Goal: Task Accomplishment & Management: Complete application form

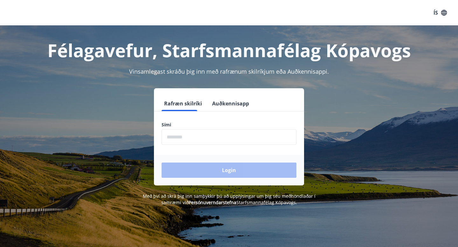
click at [188, 141] on input "phone" at bounding box center [229, 137] width 135 height 16
type input "********"
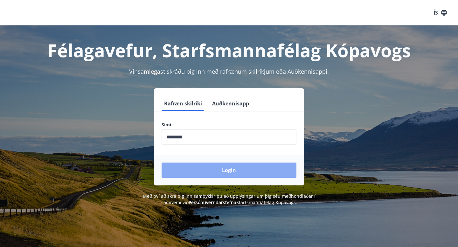
click at [200, 175] on button "Login" at bounding box center [229, 170] width 135 height 15
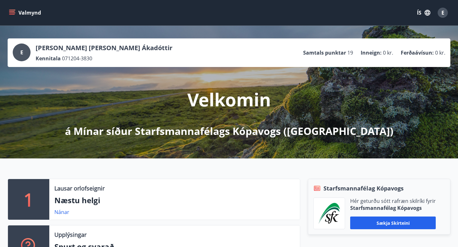
click at [17, 9] on button "Valmynd" at bounding box center [26, 12] width 36 height 11
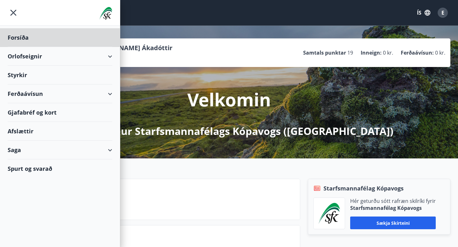
click at [30, 47] on div "Styrkir" at bounding box center [60, 37] width 105 height 19
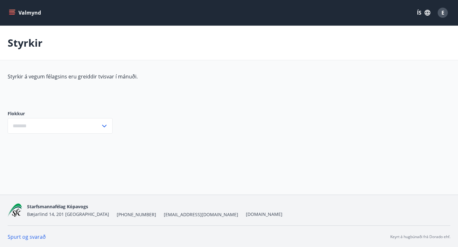
type input "***"
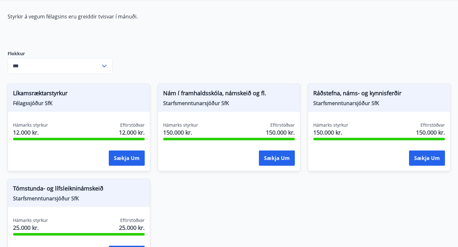
scroll to position [60, 0]
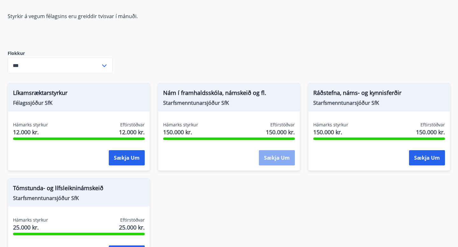
click at [277, 158] on button "Sækja um" at bounding box center [277, 157] width 36 height 15
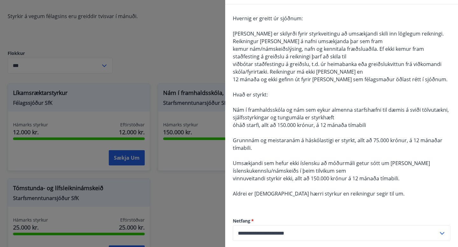
scroll to position [53, 0]
drag, startPoint x: 377, startPoint y: 50, endPoint x: 391, endPoint y: 53, distance: 14.3
click at [391, 53] on div "Hvernig er greitt úr sjóðnum: Það er skilyrði fyrir styrkveitingu að umsækjandi…" at bounding box center [341, 109] width 217 height 191
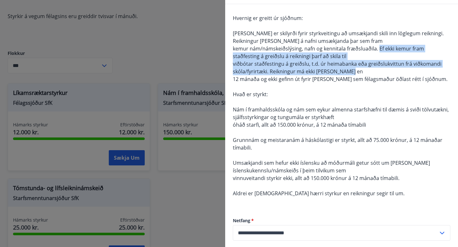
drag, startPoint x: 378, startPoint y: 49, endPoint x: 397, endPoint y: 68, distance: 27.4
click at [397, 69] on div "Hvernig er greitt úr sjóðnum: Það er skilyrði fyrir styrkveitingu að umsækjandi…" at bounding box center [341, 109] width 217 height 191
click at [272, 72] on span "viðbótar staðfestingu á greiðslu, t.d. úr heimabanka eða greiðslukvittun frá vi…" at bounding box center [337, 67] width 209 height 15
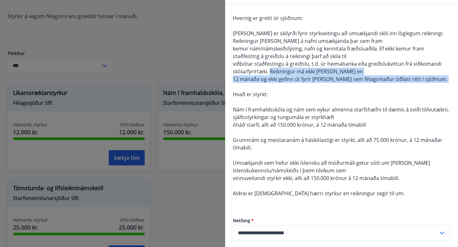
drag, startPoint x: 269, startPoint y: 72, endPoint x: 287, endPoint y: 89, distance: 24.5
click at [287, 89] on div "Hvernig er greitt úr sjóðnum: Það er skilyrði fyrir styrkveitingu að umsækjandi…" at bounding box center [341, 109] width 217 height 191
click at [349, 75] on div "Hvernig er greitt úr sjóðnum: Það er skilyrði fyrir styrkveitingu að umsækjandi…" at bounding box center [341, 109] width 217 height 191
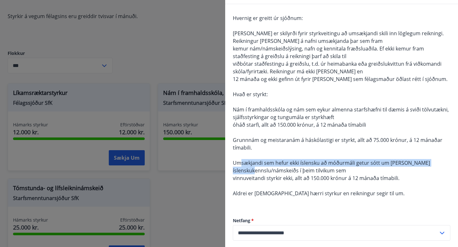
drag, startPoint x: 240, startPoint y: 166, endPoint x: 260, endPoint y: 168, distance: 19.6
click at [260, 169] on span "Umsækjandi sem hefur ekki íslensku að móðurmáli getur sótt um styrk vegna íslen…" at bounding box center [331, 167] width 197 height 15
click at [269, 165] on span "Umsækjandi sem hefur ekki íslensku að móðurmáli getur sótt um styrk vegna íslen…" at bounding box center [331, 167] width 197 height 15
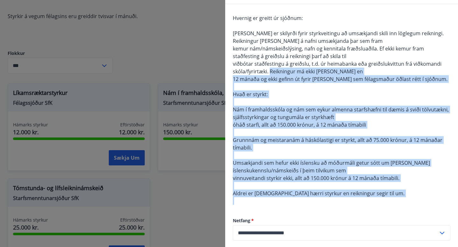
drag, startPoint x: 270, startPoint y: 72, endPoint x: 397, endPoint y: 211, distance: 188.8
click at [397, 211] on div "Hvernig er greitt úr sjóðnum: Það er skilyrði fyrir styrkveitingu að umsækjandi…" at bounding box center [341, 143] width 233 height 278
click at [271, 71] on span "viðbótar staðfestingu á greiðslu, t.d. úr heimabanka eða greiðslukvittun frá vi…" at bounding box center [337, 67] width 209 height 15
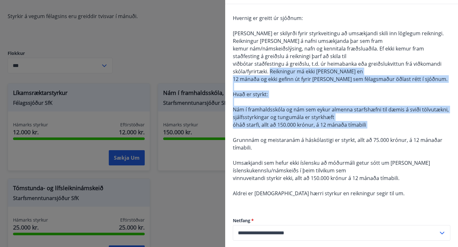
drag, startPoint x: 271, startPoint y: 71, endPoint x: 333, endPoint y: 129, distance: 85.5
click at [333, 129] on div "Hvernig er greitt úr sjóðnum: Það er skilyrði fyrir styrkveitingu að umsækjandi…" at bounding box center [341, 109] width 217 height 191
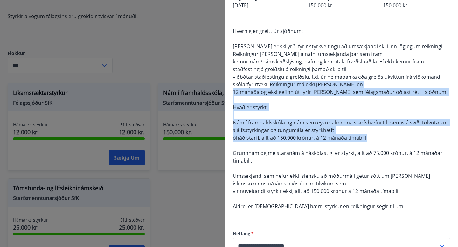
scroll to position [31, 0]
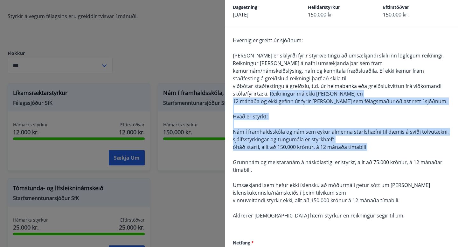
click at [369, 155] on div "Hvernig er greitt úr sjóðnum: Það er skilyrði fyrir styrkveitingu að umsækjandi…" at bounding box center [341, 132] width 217 height 191
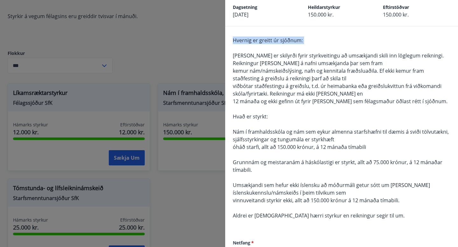
drag, startPoint x: 234, startPoint y: 41, endPoint x: 244, endPoint y: 47, distance: 11.0
click at [243, 46] on div "Hvernig er greitt úr sjóðnum: Það er skilyrði fyrir styrkveitingu að umsækjandi…" at bounding box center [341, 132] width 217 height 191
click at [234, 55] on span "Það er skilyrði fyrir styrkveitingu að umsækjandi skili inn löglegum reikningi.…" at bounding box center [338, 59] width 211 height 15
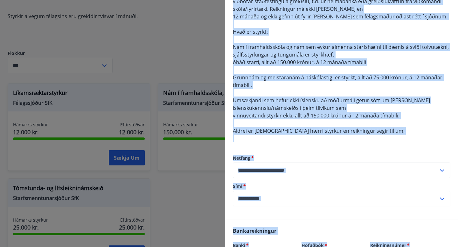
scroll to position [125, 0]
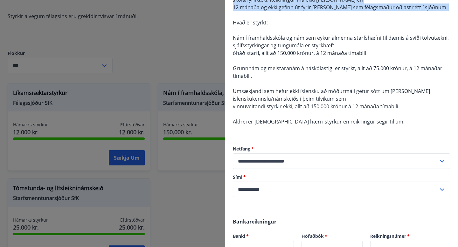
drag, startPoint x: 233, startPoint y: 56, endPoint x: 232, endPoint y: 17, distance: 39.1
click at [232, 17] on div "Hvernig er greitt úr sjóðnum: Það er skilyrði fyrir styrkveitingu að umsækjandi…" at bounding box center [341, 71] width 233 height 278
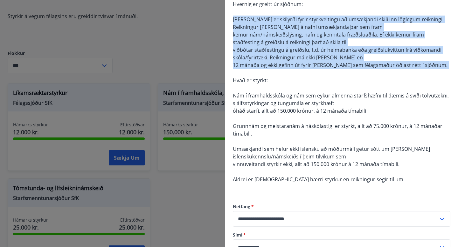
scroll to position [61, 0]
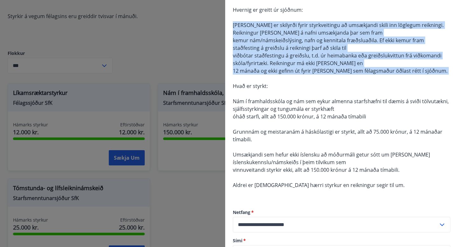
click at [234, 27] on span "Það er skilyrði fyrir styrkveitingu að umsækjandi skili inn löglegum reikningi.…" at bounding box center [338, 29] width 211 height 15
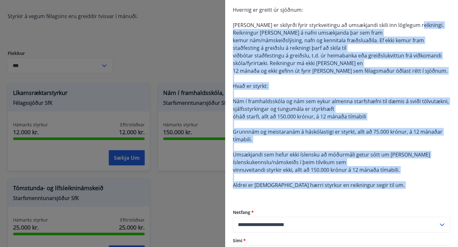
drag, startPoint x: 412, startPoint y: 24, endPoint x: 413, endPoint y: 187, distance: 163.1
click at [413, 189] on div "Hvernig er greitt úr sjóðnum: Það er skilyrði fyrir styrkveitingu að umsækjandi…" at bounding box center [341, 101] width 217 height 191
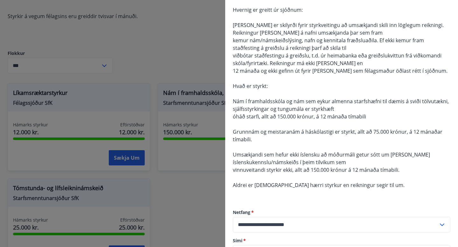
click at [371, 186] on div "Hvernig er greitt úr sjóðnum: Það er skilyrði fyrir styrkveitingu að umsækjandi…" at bounding box center [341, 101] width 217 height 191
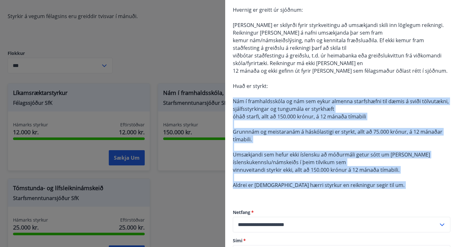
drag, startPoint x: 371, startPoint y: 186, endPoint x: 362, endPoint y: 110, distance: 76.8
click at [362, 110] on div "Hvernig er greitt úr sjóðnum: Það er skilyrði fyrir styrkveitingu að umsækjandi…" at bounding box center [341, 101] width 217 height 191
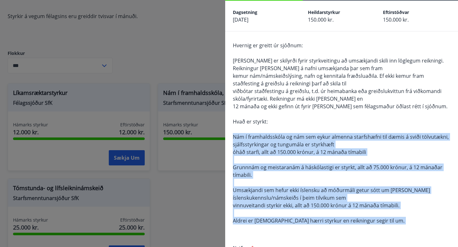
scroll to position [0, 0]
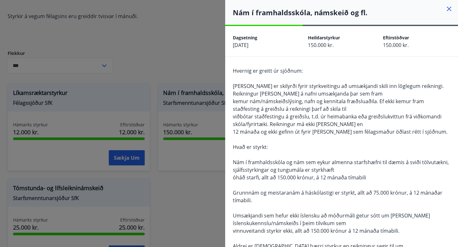
click at [231, 70] on div "Hvernig er greitt úr sjóðnum: Það er skilyrði fyrir styrkveitingu að umsækjandi…" at bounding box center [341, 196] width 233 height 278
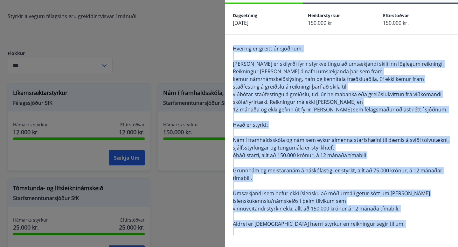
scroll to position [45, 0]
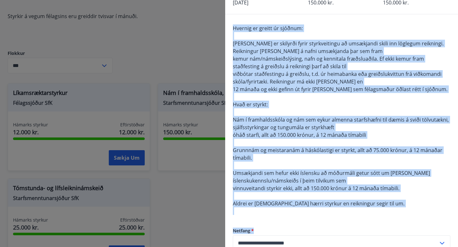
drag, startPoint x: 233, startPoint y: 70, endPoint x: 398, endPoint y: 247, distance: 242.1
click at [398, 247] on div "Hvernig er greitt úr sjóðnum: Það er skilyrði fyrir styrkveitingu að umsækjandi…" at bounding box center [341, 153] width 233 height 278
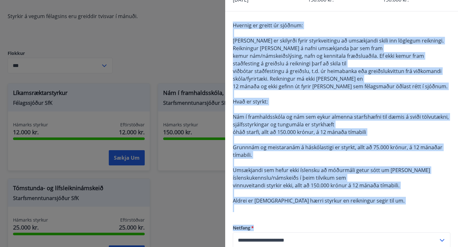
click at [369, 200] on div "Hvernig er greitt úr sjóðnum: Það er skilyrði fyrir styrkveitingu að umsækjandi…" at bounding box center [341, 117] width 217 height 191
drag, startPoint x: 371, startPoint y: 202, endPoint x: 312, endPoint y: 10, distance: 200.2
click at [231, 31] on div "Hvernig er greitt úr sjóðnum: Það er skilyrði fyrir styrkveitingu að umsækjandi…" at bounding box center [341, 150] width 233 height 278
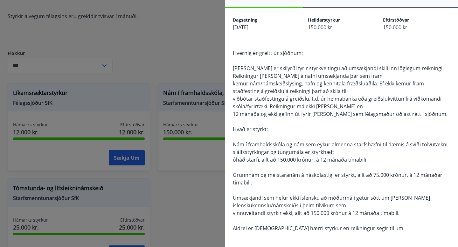
scroll to position [0, 0]
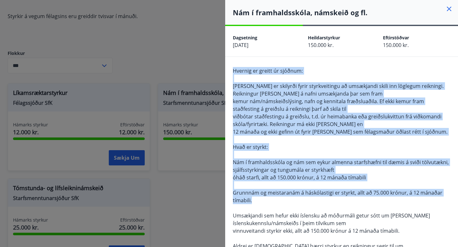
drag, startPoint x: 233, startPoint y: 71, endPoint x: 346, endPoint y: 200, distance: 172.0
click at [346, 200] on div "Hvernig er greitt úr sjóðnum: Það er skilyrði fyrir styrkveitingu að umsækjandi…" at bounding box center [341, 162] width 217 height 191
click at [339, 198] on div "Hvernig er greitt úr sjóðnum: Það er skilyrði fyrir styrkveitingu að umsækjandi…" at bounding box center [341, 162] width 217 height 191
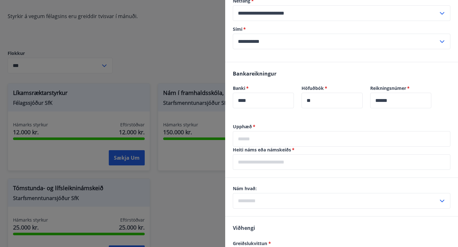
scroll to position [344, 0]
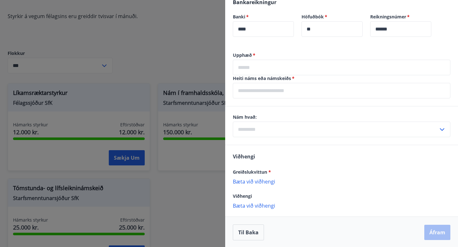
click at [188, 61] on div at bounding box center [229, 123] width 458 height 247
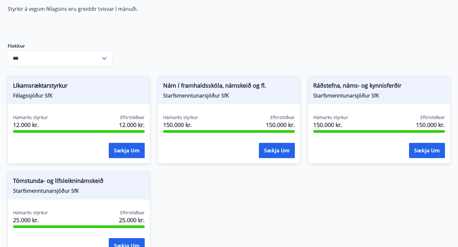
scroll to position [0, 0]
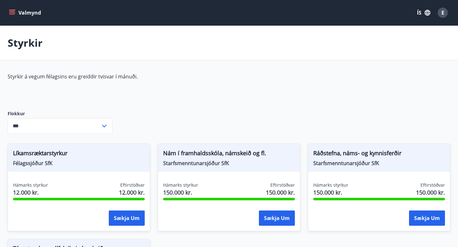
click at [100, 119] on input "***" at bounding box center [54, 126] width 93 height 16
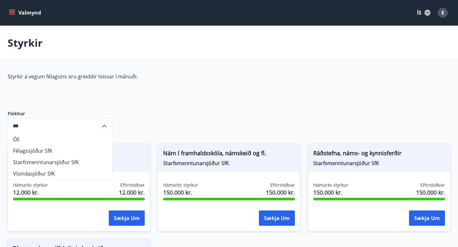
click at [121, 80] on div "Styrkir á vegum félagsins eru greiddir tvisvar í mánuði." at bounding box center [158, 86] width 300 height 27
click at [30, 14] on button "Valmynd" at bounding box center [26, 12] width 36 height 11
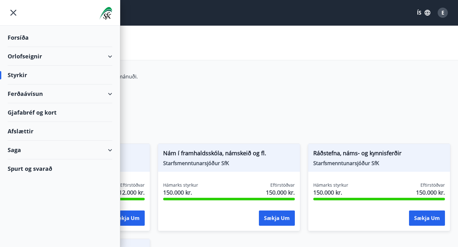
click at [16, 11] on icon "menu" at bounding box center [13, 12] width 11 height 11
